Goal: Register for event/course

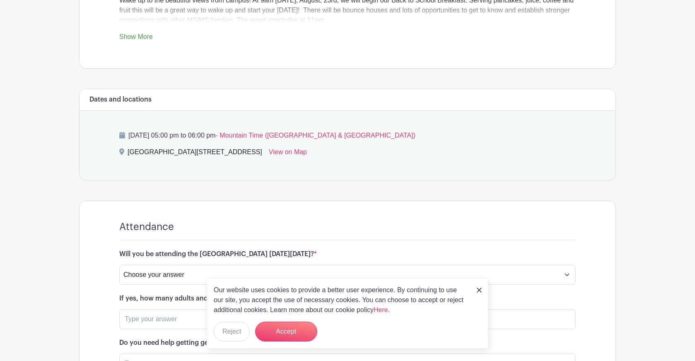
scroll to position [351, 0]
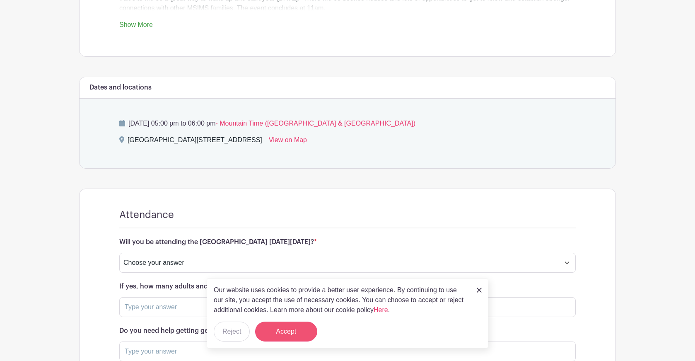
click at [300, 334] on button "Accept" at bounding box center [286, 332] width 62 height 20
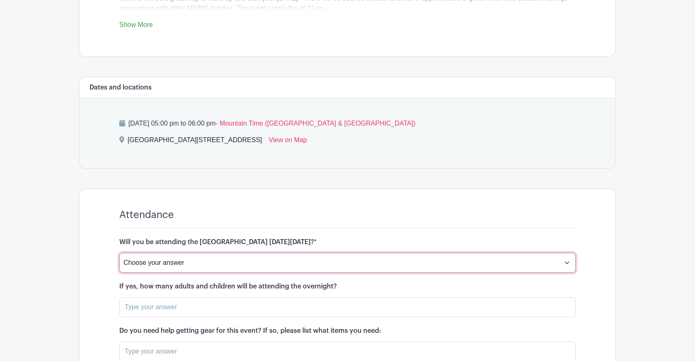
select select "4247"
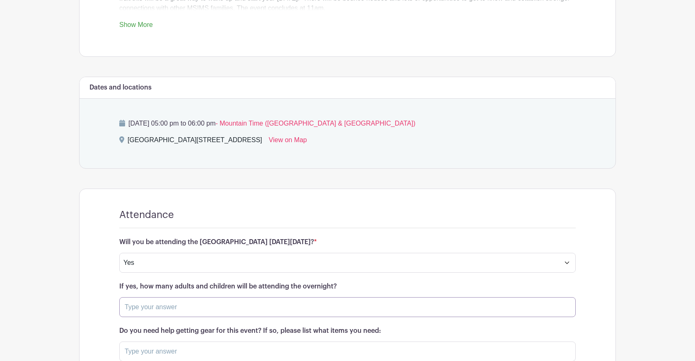
click at [291, 313] on input "text" at bounding box center [347, 307] width 457 height 20
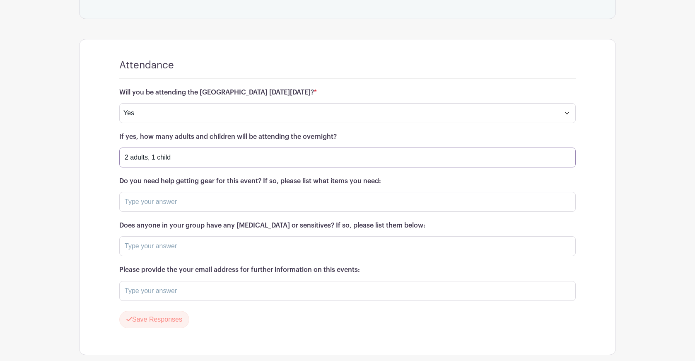
scroll to position [515, 0]
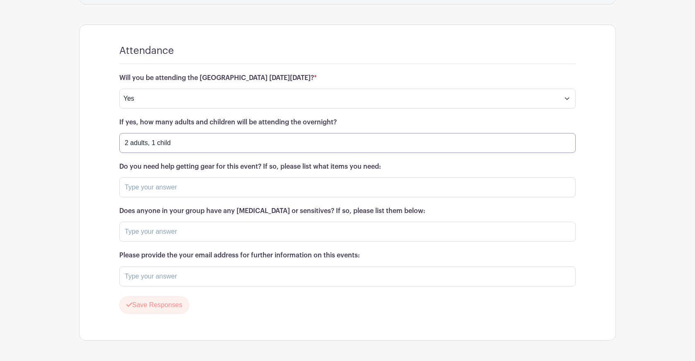
type input "2 adults, 1 child"
click at [293, 192] on input "text" at bounding box center [347, 187] width 457 height 20
type input "no"
type input "[EMAIL_ADDRESS][DOMAIN_NAME]"
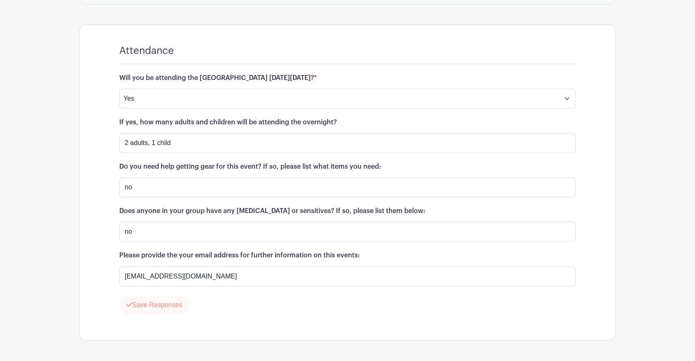
click at [177, 308] on button "Save Responses" at bounding box center [154, 304] width 70 height 17
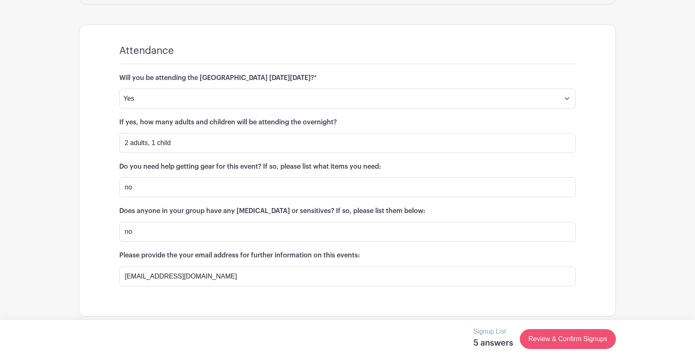
click at [592, 344] on link "Review & Confirm Signups" at bounding box center [568, 339] width 96 height 20
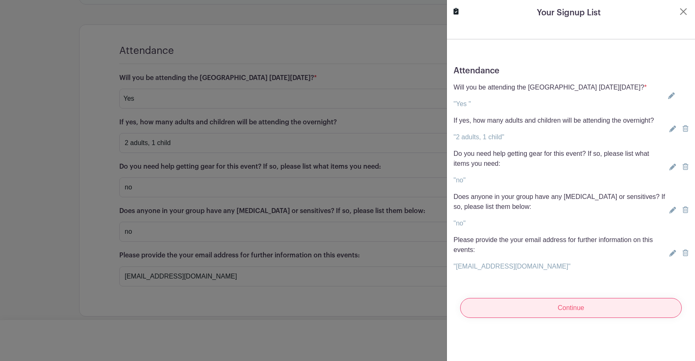
click at [610, 312] on input "Continue" at bounding box center [571, 308] width 222 height 20
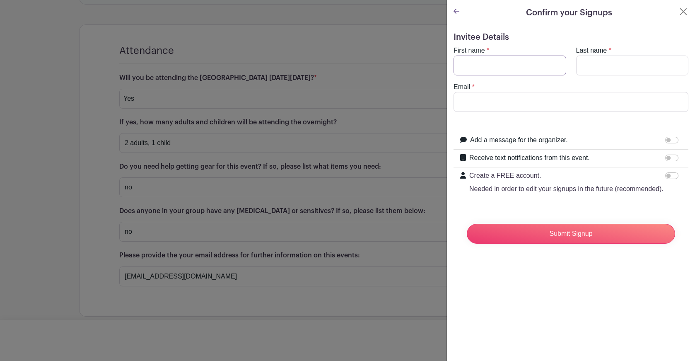
type input "[PERSON_NAME]"
type input "[EMAIL_ADDRESS][DOMAIN_NAME]"
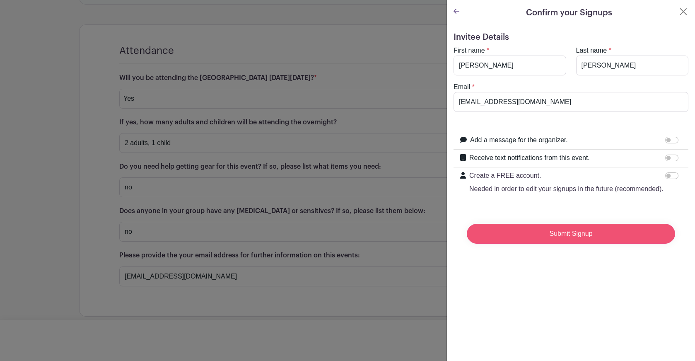
click at [545, 235] on input "Submit Signup" at bounding box center [571, 234] width 208 height 20
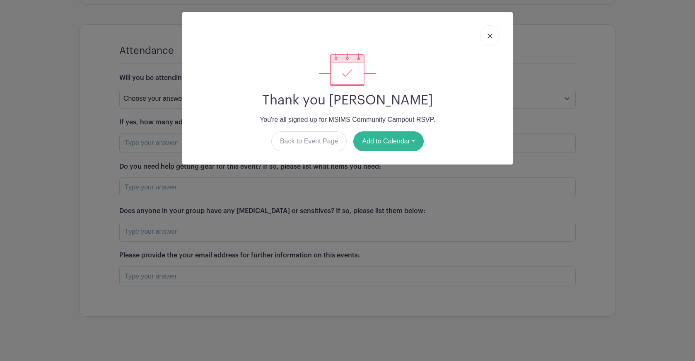
click at [400, 150] on button "Add to Calendar" at bounding box center [389, 141] width 70 height 20
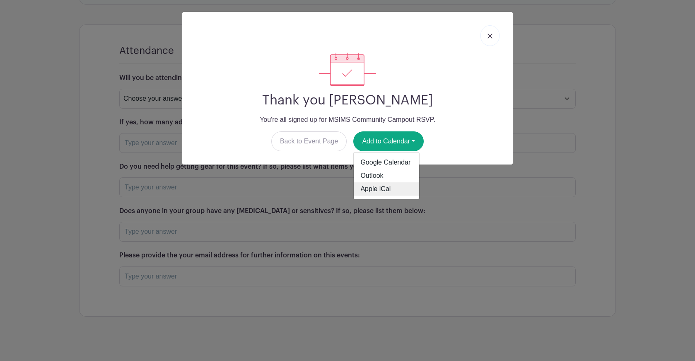
click at [391, 187] on link "Apple iCal" at bounding box center [386, 188] width 65 height 13
